Goal: Task Accomplishment & Management: Complete application form

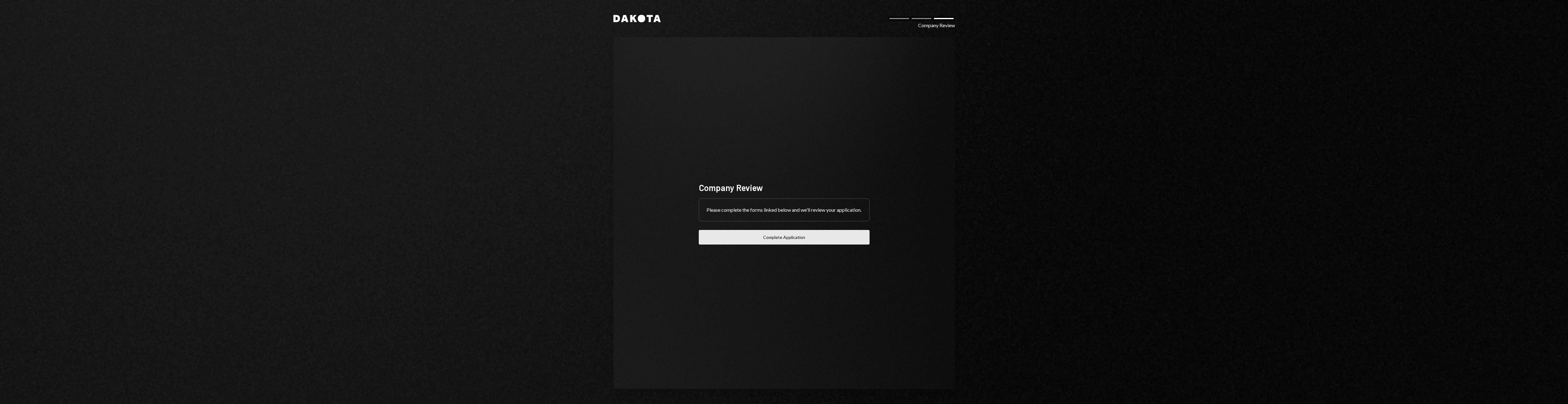
click at [789, 241] on button "Complete Application" at bounding box center [784, 237] width 171 height 15
click at [641, 19] on icon at bounding box center [641, 19] width 8 height 8
click at [639, 19] on icon at bounding box center [641, 19] width 8 height 8
click at [659, 15] on icon "Dakota" at bounding box center [637, 19] width 47 height 8
click at [938, 23] on div "Company Review" at bounding box center [936, 26] width 37 height 8
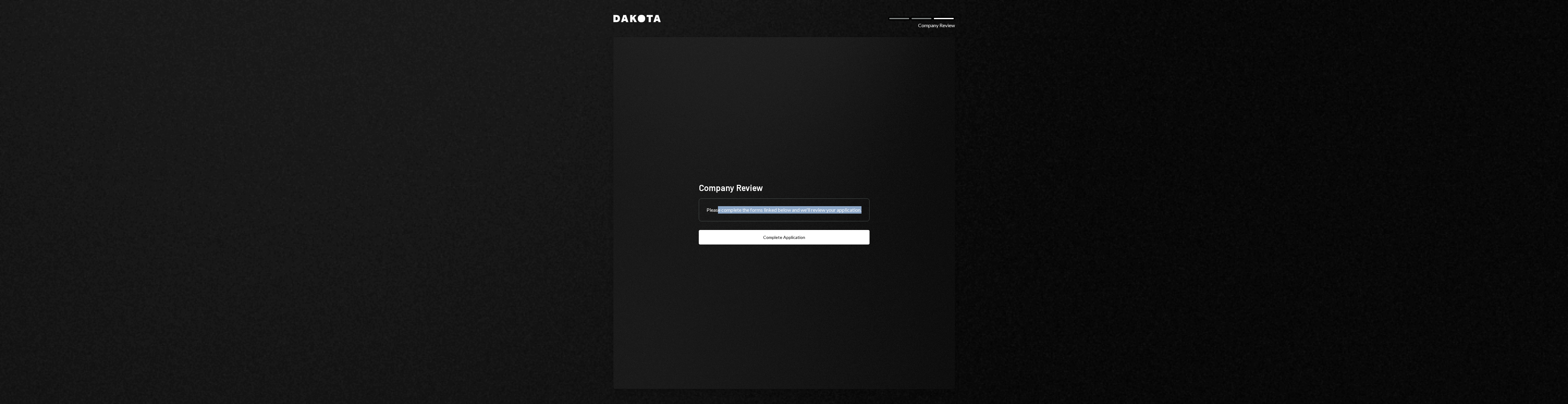
drag, startPoint x: 774, startPoint y: 209, endPoint x: 837, endPoint y: 213, distance: 63.1
click at [837, 213] on div "Please complete the forms linked below and we'll review your application." at bounding box center [785, 210] width 170 height 22
click at [817, 229] on div "Company Review Please complete the forms linked below and we'll review your app…" at bounding box center [784, 213] width 171 height 63
click at [815, 244] on button "Complete Application" at bounding box center [784, 237] width 171 height 15
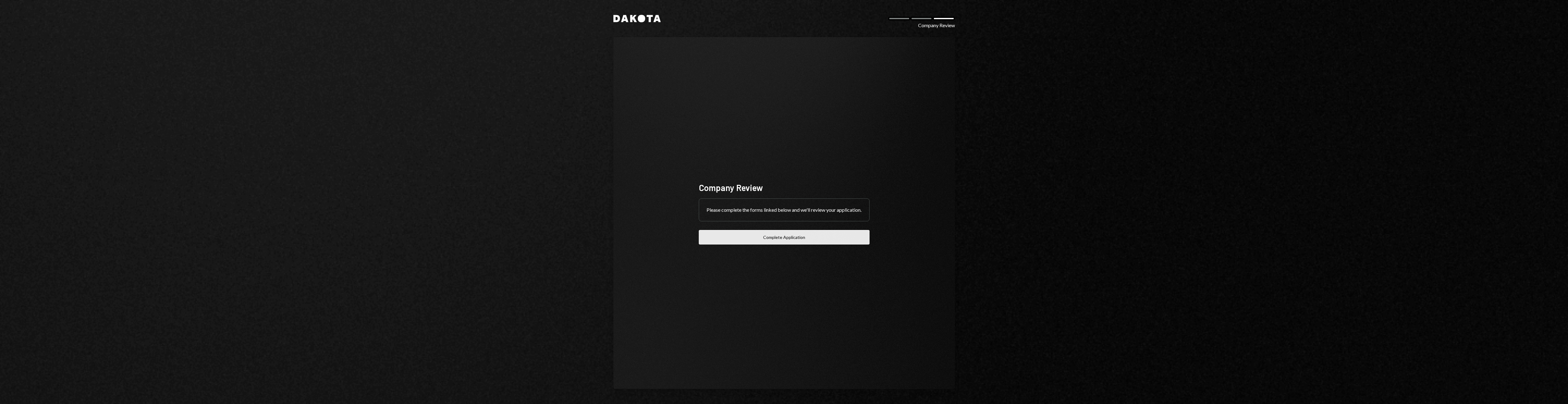
click at [792, 245] on button "Complete Application" at bounding box center [784, 237] width 171 height 15
